Goal: Obtain resource: Obtain resource

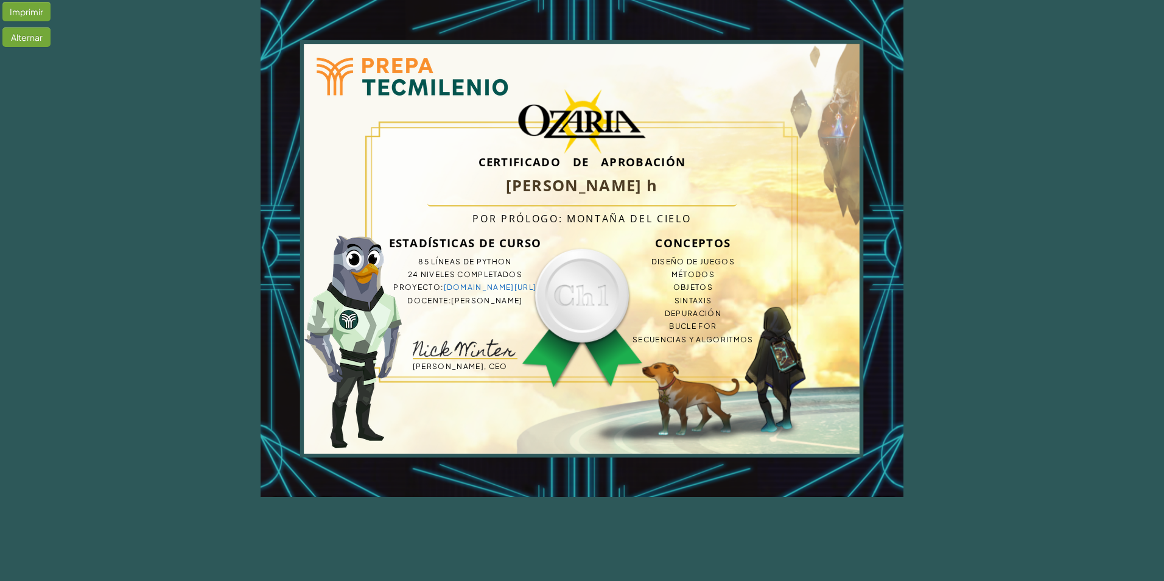
drag, startPoint x: 127, startPoint y: 336, endPoint x: 380, endPoint y: 267, distance: 262.3
click at [366, 281] on div "Imprimir Alternar Certificado de Aprobación [PERSON_NAME] h Por Prólogo: Montañ…" at bounding box center [582, 248] width 1164 height 497
drag, startPoint x: 396, startPoint y: 234, endPoint x: 362, endPoint y: 166, distance: 75.9
drag, startPoint x: 362, startPoint y: 166, endPoint x: 551, endPoint y: 49, distance: 221.9
click at [565, 101] on div "Certificado de Aprobación [PERSON_NAME] h Por Prólogo: Montaña del cielo Estadí…" at bounding box center [581, 248] width 643 height 497
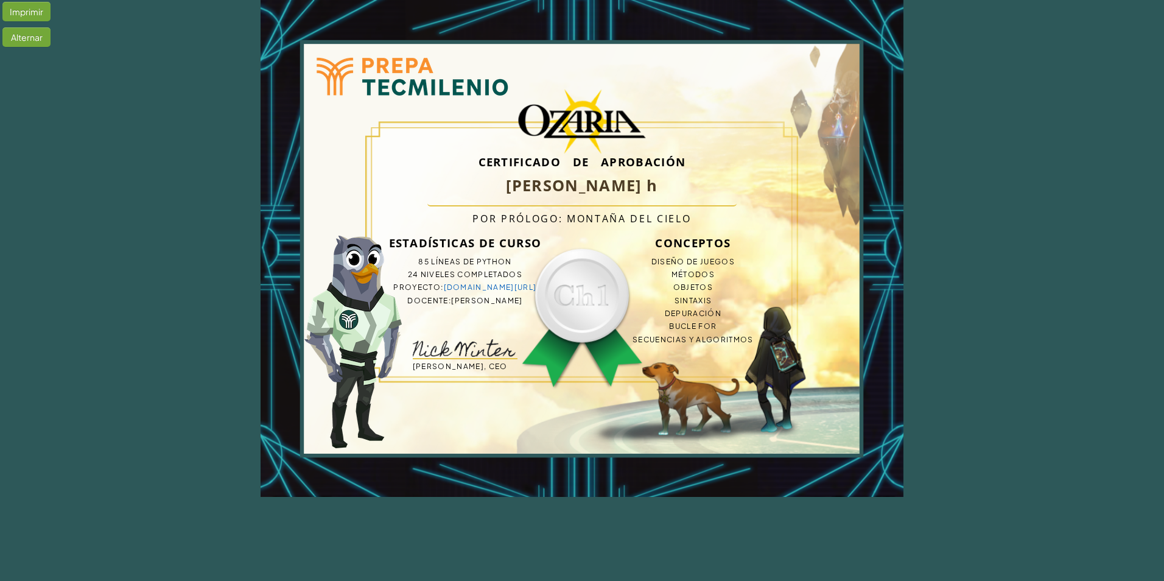
drag, startPoint x: 551, startPoint y: 49, endPoint x: 431, endPoint y: 13, distance: 125.3
drag, startPoint x: 582, startPoint y: 327, endPoint x: 0, endPoint y: 239, distance: 589.0
click at [208, 276] on div "Imprimir Alternar Certificado de Aprobación [PERSON_NAME] h Por Prólogo: Montañ…" at bounding box center [582, 248] width 1164 height 497
drag, startPoint x: 7, startPoint y: 239, endPoint x: 480, endPoint y: 230, distance: 473.0
click at [122, 175] on div "Imprimir Alternar Certificado de Aprobación [PERSON_NAME] h Por Prólogo: Montañ…" at bounding box center [582, 248] width 1164 height 497
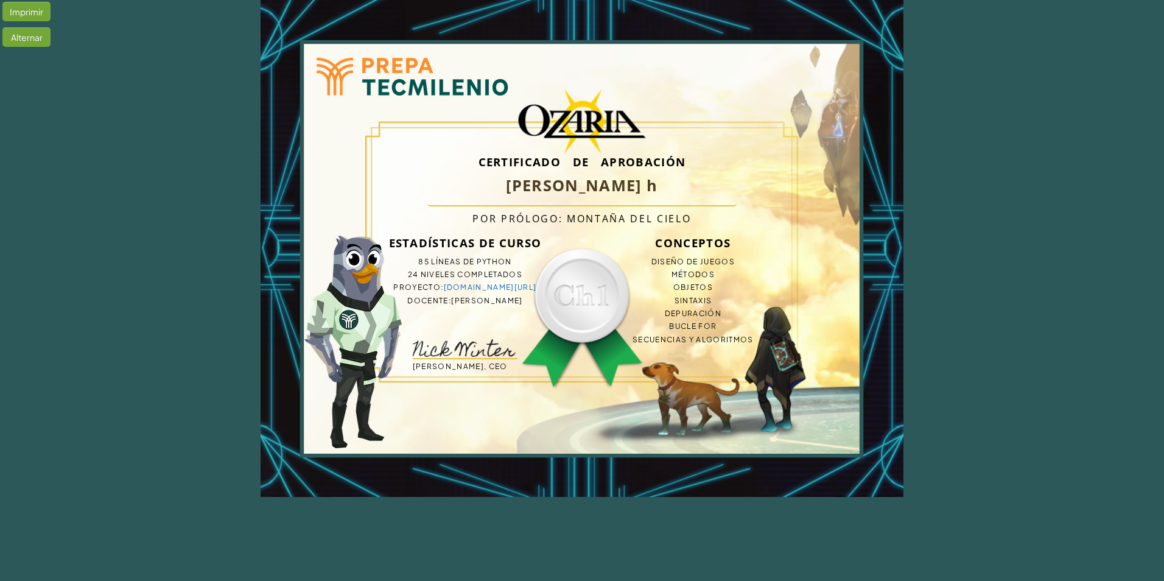
click at [587, 497] on html "Imprimir Alternar Certificado de Aprobación [PERSON_NAME] h Por Prólogo: Montañ…" at bounding box center [582, 248] width 1164 height 497
drag, startPoint x: 571, startPoint y: 475, endPoint x: 352, endPoint y: 445, distance: 221.7
click at [355, 448] on div "Certificado de Aprobación [PERSON_NAME] h Por Prólogo: Montaña del cielo Estadí…" at bounding box center [581, 248] width 643 height 497
click at [452, 422] on div "Certificado de Aprobación [PERSON_NAME] h Por Prólogo: Montaña del cielo Estadí…" at bounding box center [581, 248] width 643 height 497
click at [401, 246] on h3 "Estadísticas de Curso" at bounding box center [464, 243] width 175 height 24
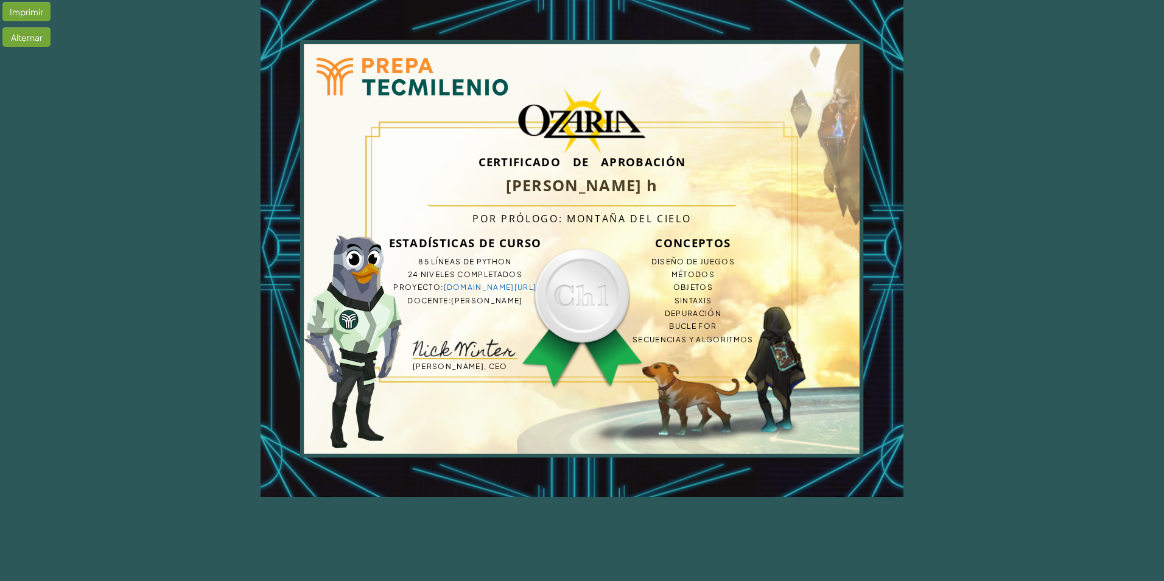
drag, startPoint x: 128, startPoint y: 526, endPoint x: 164, endPoint y: 458, distance: 77.6
drag, startPoint x: 225, startPoint y: 304, endPoint x: 498, endPoint y: 419, distance: 295.9
click at [358, 380] on div "Imprimir Alternar Certificado de Aprobación [PERSON_NAME] h Por Prólogo: Montañ…" at bounding box center [582, 248] width 1164 height 497
drag, startPoint x: 498, startPoint y: 419, endPoint x: 312, endPoint y: 288, distance: 227.5
click at [435, 389] on div "Certificado de Aprobación [PERSON_NAME] h Por Prólogo: Montaña del cielo Estadí…" at bounding box center [581, 248] width 643 height 497
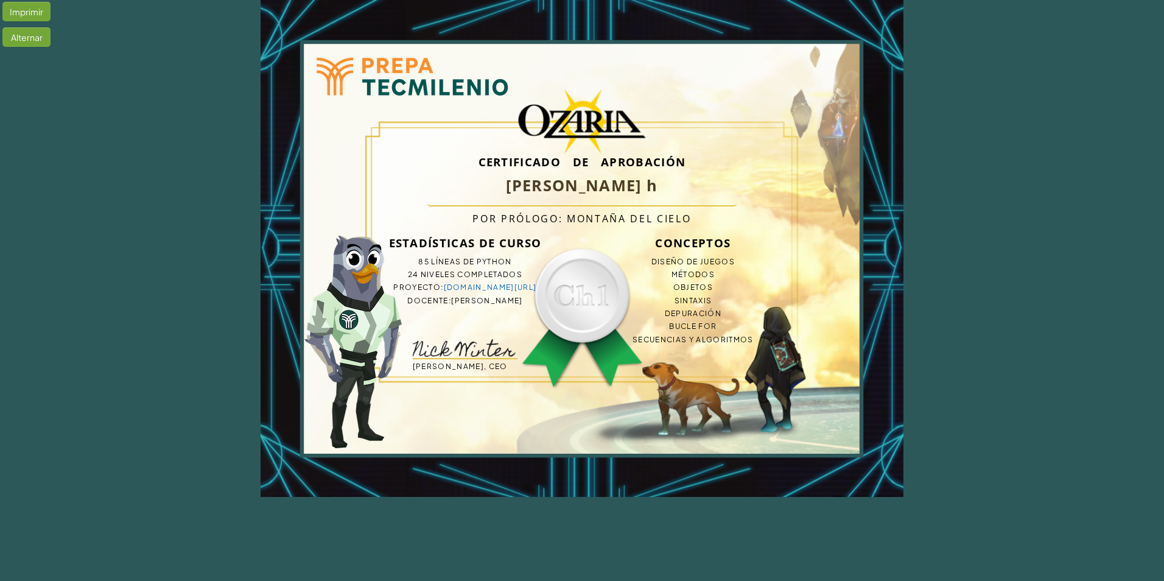
drag, startPoint x: 921, startPoint y: 332, endPoint x: 856, endPoint y: 340, distance: 66.3
click at [845, 335] on div "Imprimir Alternar Certificado de Aprobación [PERSON_NAME] h Por Prólogo: Montañ…" at bounding box center [582, 248] width 1164 height 497
drag, startPoint x: 932, startPoint y: 569, endPoint x: 923, endPoint y: 612, distance: 43.7
drag, startPoint x: 923, startPoint y: 612, endPoint x: 933, endPoint y: 308, distance: 303.9
click at [816, 386] on div "Certificado de Aprobación [PERSON_NAME] h Por Prólogo: Montaña del cielo Estadí…" at bounding box center [581, 248] width 643 height 497
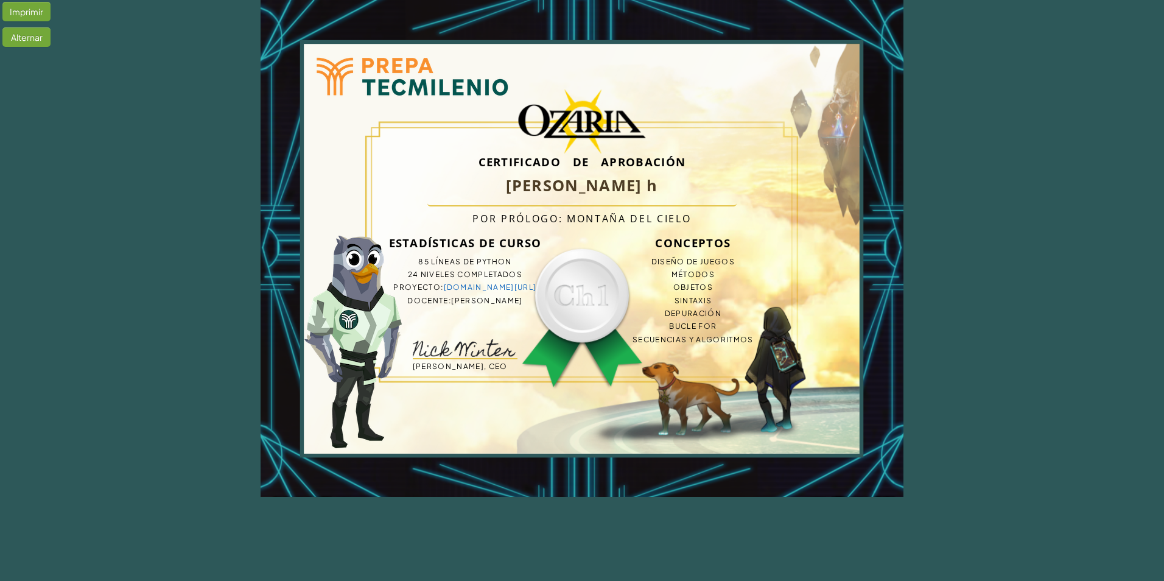
click at [1005, 229] on div "Imprimir Alternar Certificado de Aprobación [PERSON_NAME] h Por Prólogo: Montañ…" at bounding box center [582, 248] width 1164 height 497
drag, startPoint x: 983, startPoint y: 231, endPoint x: 822, endPoint y: 348, distance: 199.0
drag, startPoint x: 822, startPoint y: 348, endPoint x: 778, endPoint y: 355, distance: 44.9
drag, startPoint x: 778, startPoint y: 355, endPoint x: 893, endPoint y: 352, distance: 115.7
click at [893, 352] on div "Certificado de Aprobación [PERSON_NAME] h Por Prólogo: Montaña del cielo Estadí…" at bounding box center [581, 248] width 643 height 497
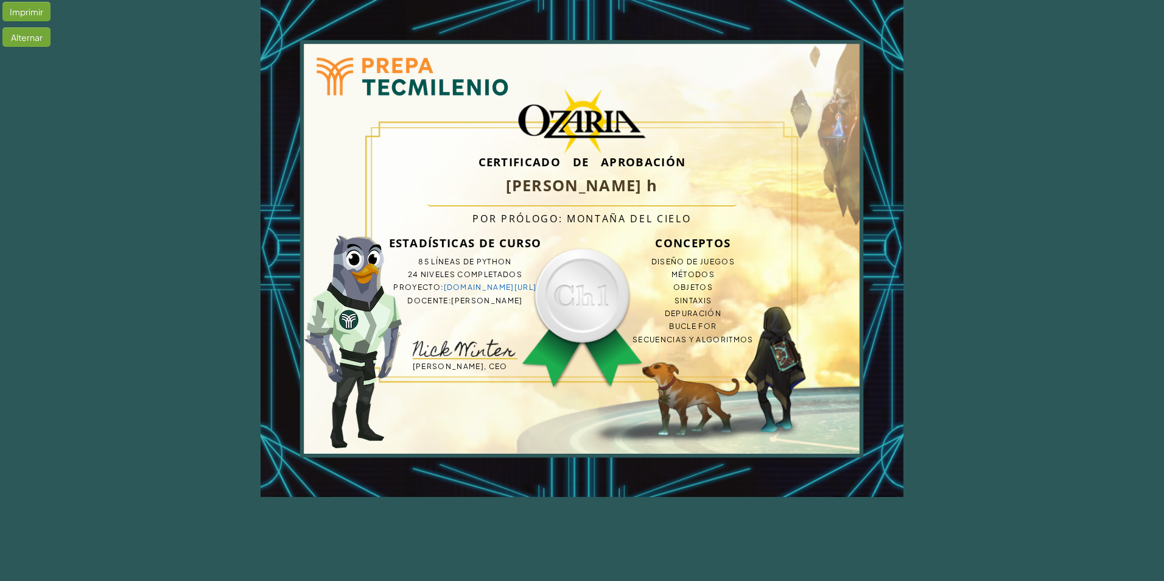
drag, startPoint x: 863, startPoint y: 172, endPoint x: 487, endPoint y: 488, distance: 491.1
click at [640, 408] on div "Certificado de Aprobación [PERSON_NAME] h Por Prólogo: Montaña del cielo Estadí…" at bounding box center [581, 248] width 643 height 497
drag, startPoint x: 249, startPoint y: 326, endPoint x: 1098, endPoint y: 425, distance: 854.7
drag, startPoint x: 1098, startPoint y: 425, endPoint x: 0, endPoint y: 219, distance: 1117.0
click at [209, 303] on div "Imprimir Alternar Certificado de Aprobación [PERSON_NAME] h Por Prólogo: Montañ…" at bounding box center [582, 248] width 1164 height 497
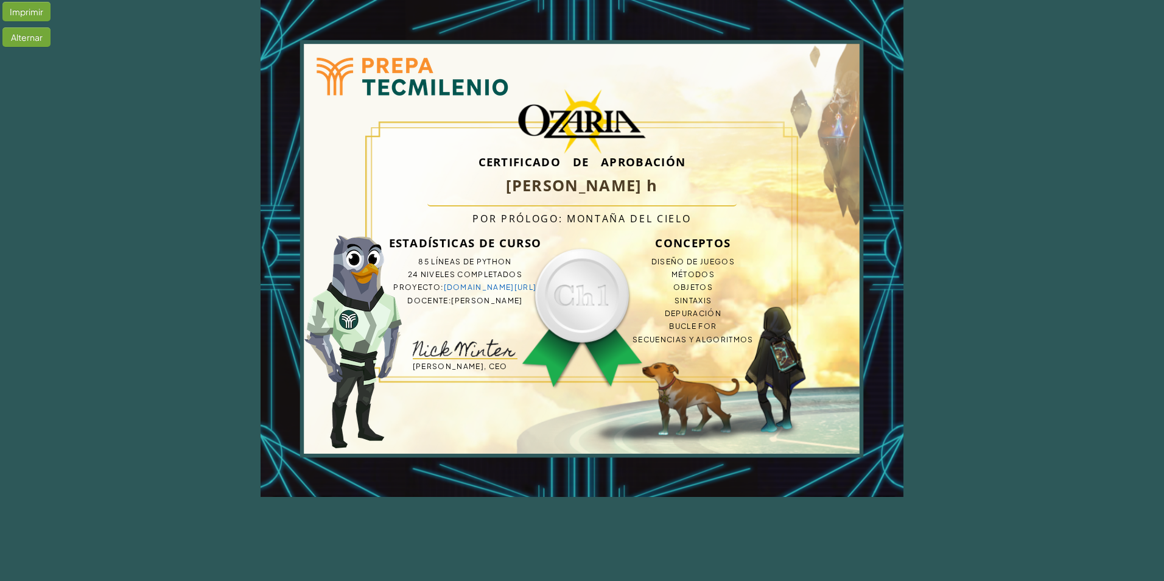
drag, startPoint x: 79, startPoint y: 187, endPoint x: 122, endPoint y: 179, distance: 43.3
click at [122, 179] on div "Imprimir Alternar Certificado de Aprobación [PERSON_NAME] h Por Prólogo: Montañ…" at bounding box center [582, 248] width 1164 height 497
drag, startPoint x: 162, startPoint y: 173, endPoint x: 99, endPoint y: 206, distance: 71.0
click at [150, 185] on div "Imprimir Alternar Certificado de Aprobación [PERSON_NAME] h Por Prólogo: Montañ…" at bounding box center [582, 248] width 1164 height 497
click at [78, 203] on div "Imprimir Alternar Certificado de Aprobación [PERSON_NAME] h Por Prólogo: Montañ…" at bounding box center [582, 248] width 1164 height 497
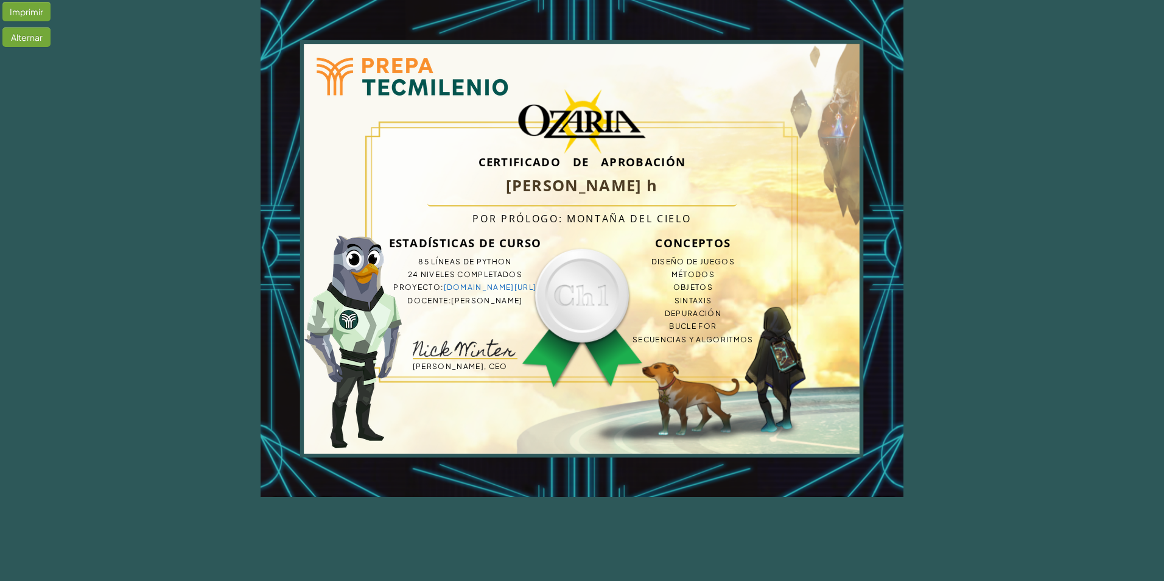
drag, startPoint x: 344, startPoint y: 237, endPoint x: 258, endPoint y: 310, distance: 113.5
click at [292, 297] on div "Certificado de Aprobación [PERSON_NAME] h Por Prólogo: Montaña del cielo Estadí…" at bounding box center [581, 248] width 643 height 497
drag, startPoint x: 237, startPoint y: 173, endPoint x: 519, endPoint y: 208, distance: 283.3
click at [509, 211] on div "Imprimir Alternar Certificado de Aprobación [PERSON_NAME] h Por Prólogo: Montañ…" at bounding box center [582, 248] width 1164 height 497
drag, startPoint x: 530, startPoint y: 208, endPoint x: 807, endPoint y: 416, distance: 346.4
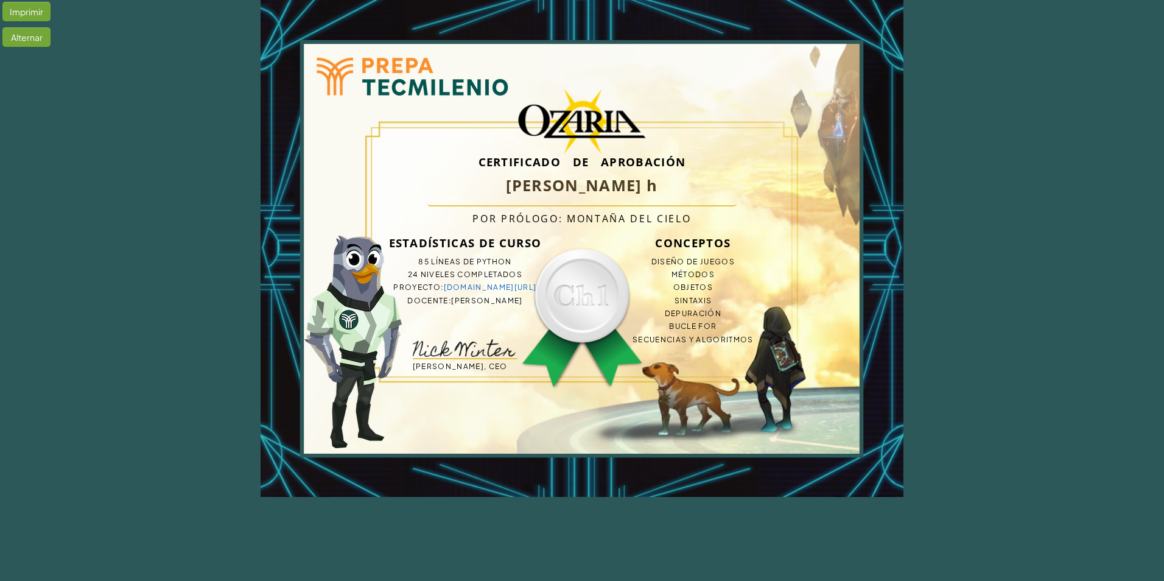
click at [793, 415] on div "Certificado de Aprobación [PERSON_NAME] h Por Prólogo: Montaña del cielo Estadí…" at bounding box center [581, 248] width 643 height 497
